Goal: Check status: Check status

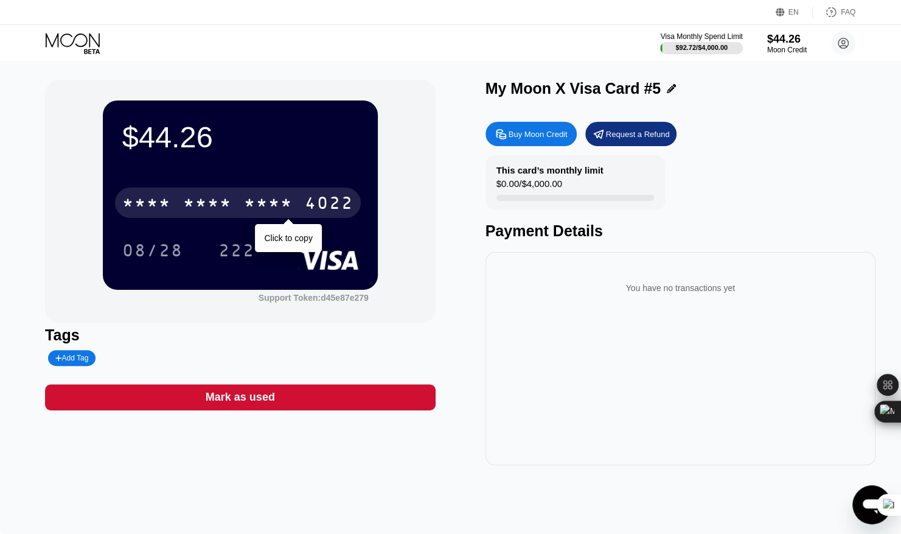
click at [298, 211] on div "* * * * * * * * * * * * 4022" at bounding box center [238, 202] width 246 height 30
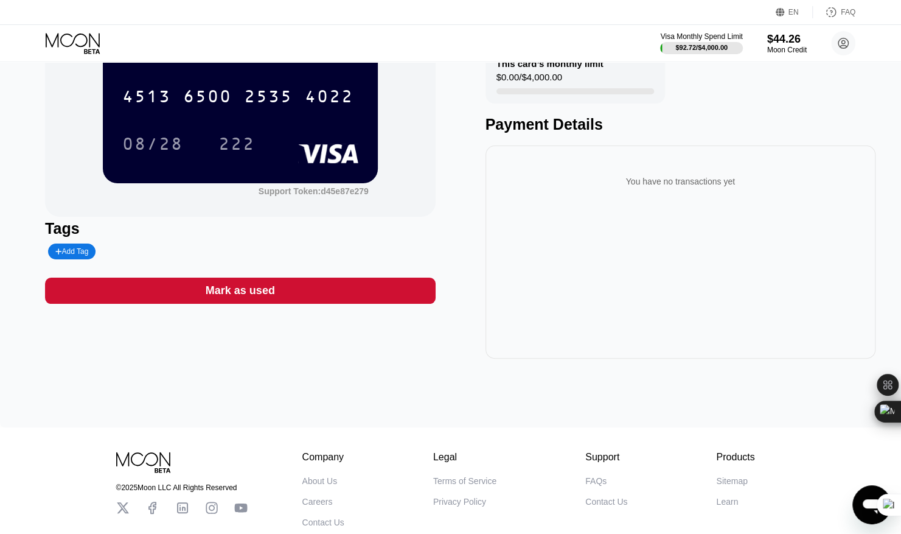
scroll to position [91, 0]
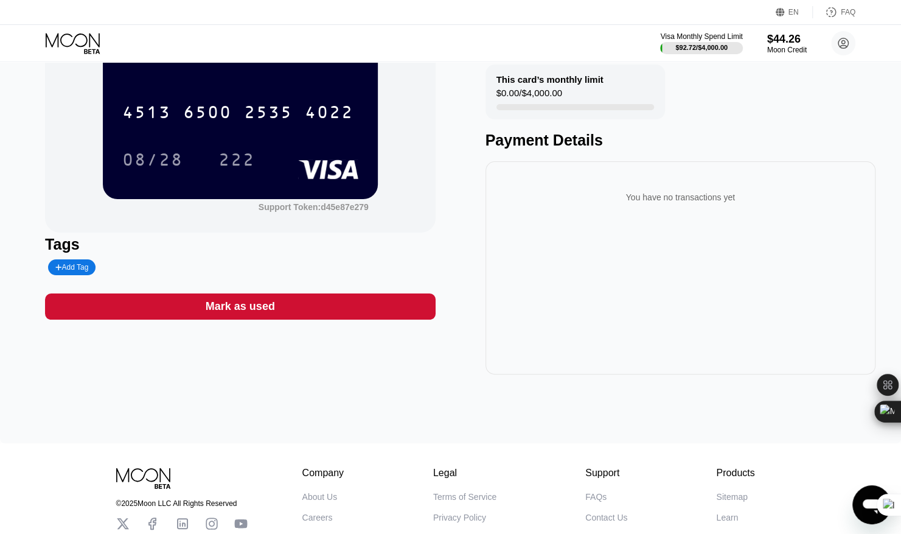
click at [292, 129] on div "[CREDIT_CARD_NUMBER]" at bounding box center [240, 108] width 236 height 41
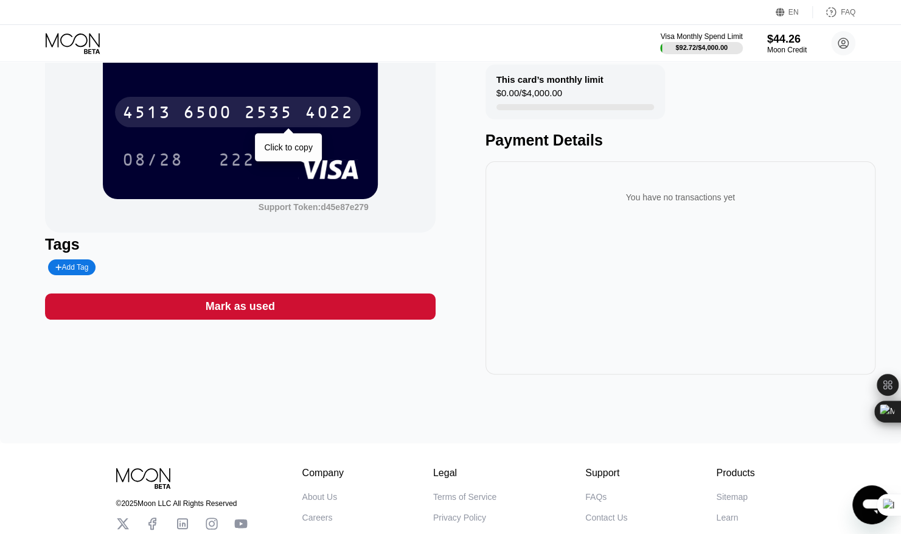
click at [288, 119] on div "2535" at bounding box center [268, 113] width 49 height 19
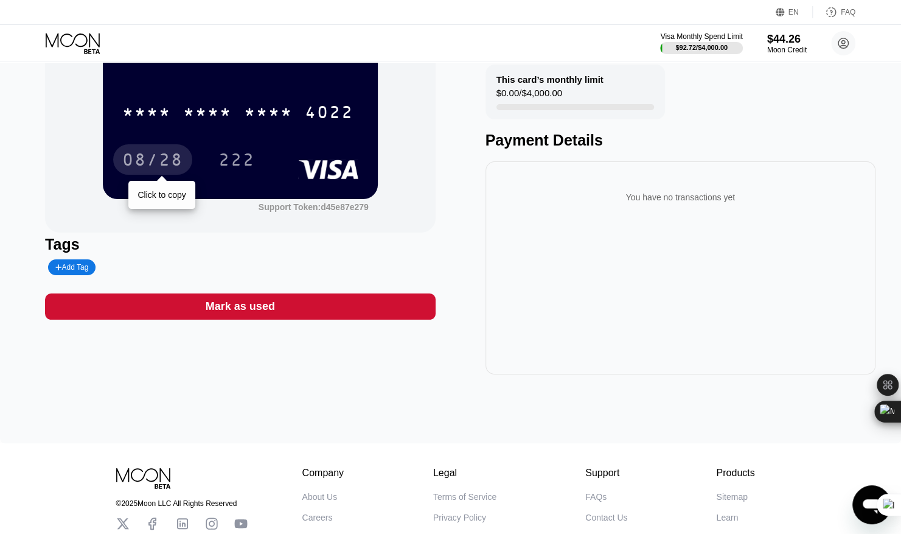
click at [167, 161] on div "08/28" at bounding box center [152, 161] width 61 height 19
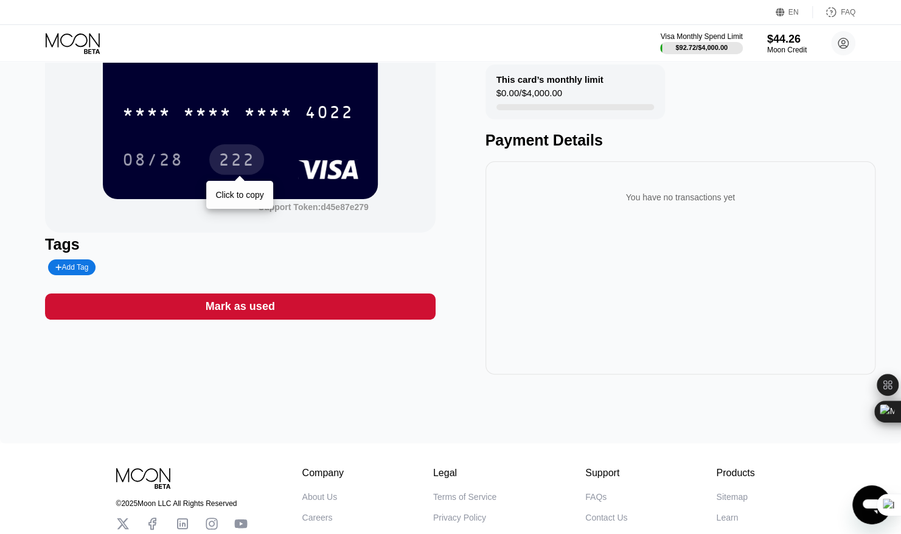
click at [239, 158] on div "222" at bounding box center [236, 161] width 37 height 19
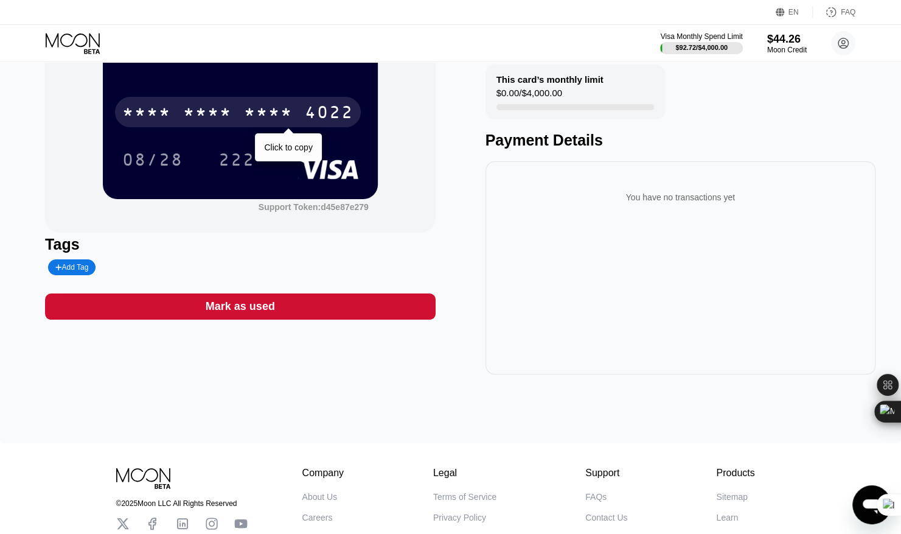
click at [279, 104] on div "* * * * * * * * * * * * 4022" at bounding box center [238, 112] width 246 height 30
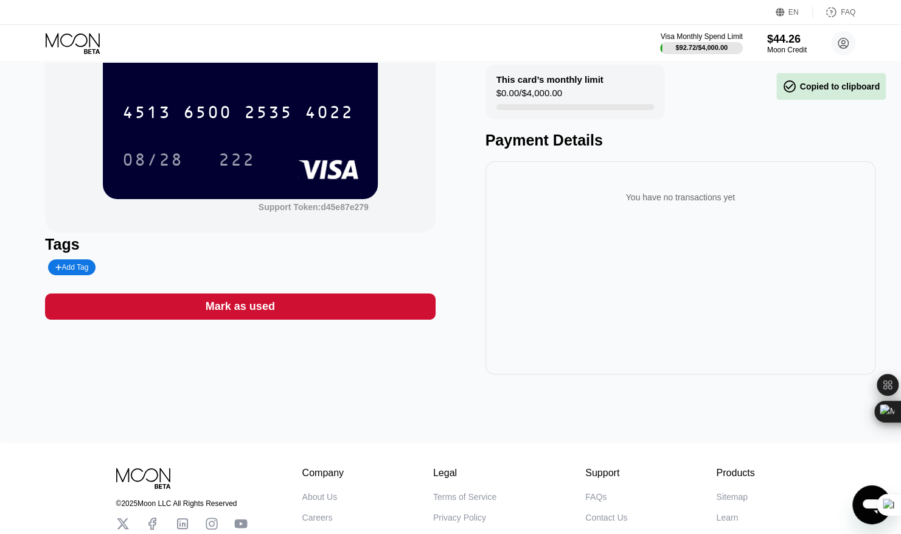
scroll to position [0, 0]
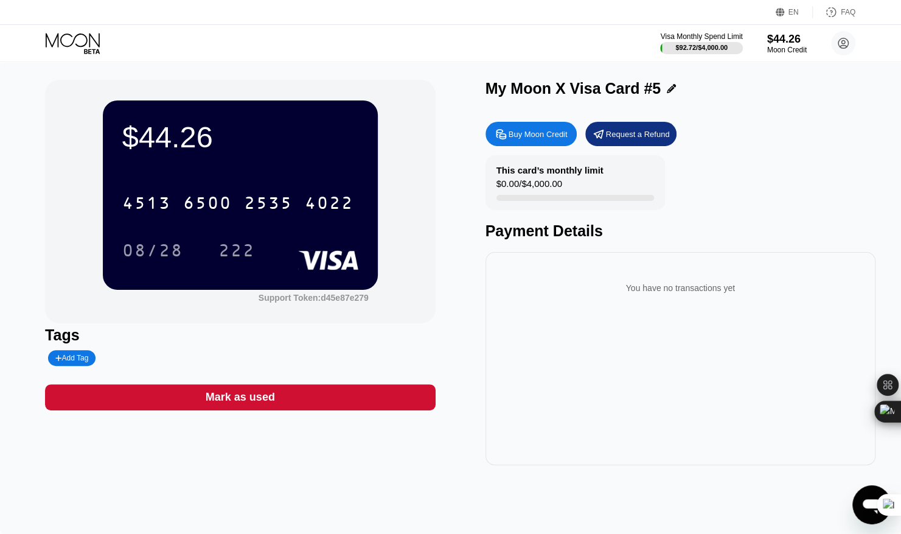
click at [417, 186] on div "$44.26 4513 6500 2535 4022 08/28 222 Support Token: d45e87e279" at bounding box center [240, 201] width 390 height 243
drag, startPoint x: 417, startPoint y: 186, endPoint x: 416, endPoint y: 194, distance: 8.1
